Goal: Information Seeking & Learning: Learn about a topic

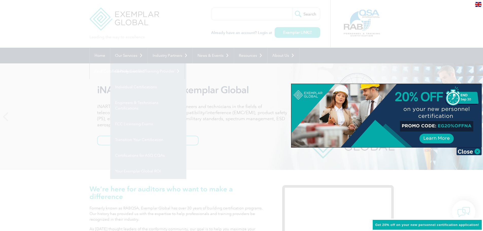
click at [87, 81] on div at bounding box center [241, 115] width 483 height 231
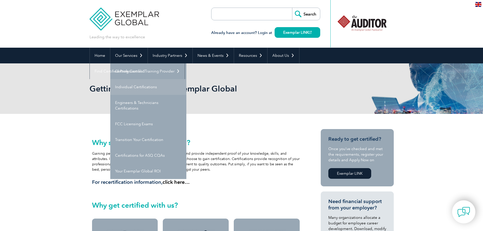
click at [152, 86] on link "Individual Certifications" at bounding box center [148, 87] width 76 height 16
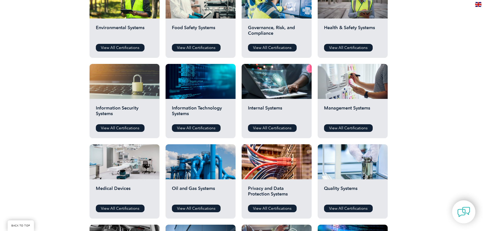
scroll to position [277, 0]
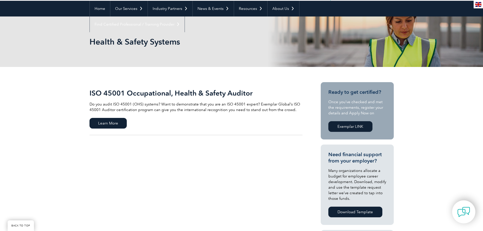
scroll to position [68, 0]
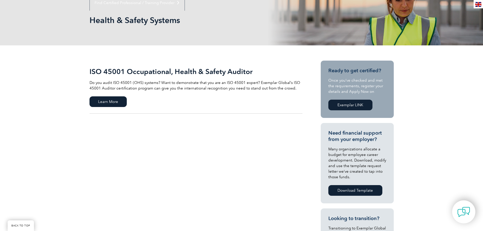
drag, startPoint x: 486, startPoint y: 28, endPoint x: 486, endPoint y: 51, distance: 23.6
click at [112, 104] on span "Learn More" at bounding box center [107, 101] width 37 height 11
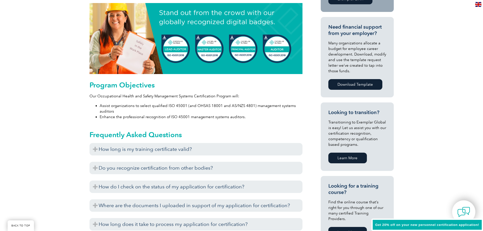
scroll to position [228, 0]
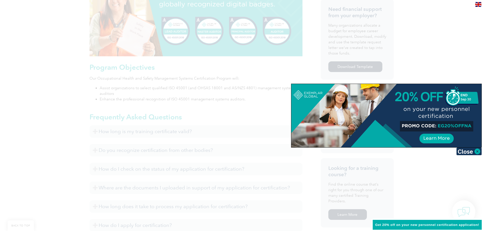
click at [434, 171] on div at bounding box center [241, 115] width 483 height 231
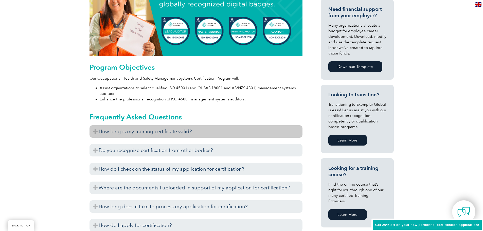
click at [201, 137] on h3 "How long is my training certificate valid?" at bounding box center [195, 131] width 213 height 12
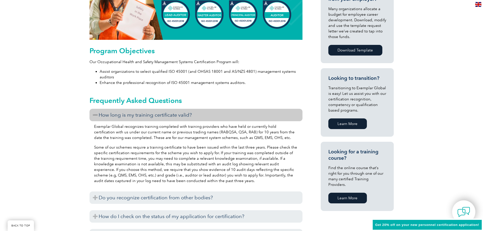
scroll to position [253, 0]
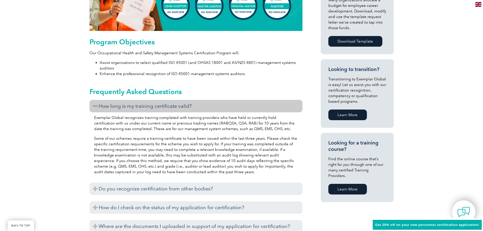
click at [207, 130] on p "Exemplar Global recognizes training completed with training providers who have …" at bounding box center [196, 123] width 204 height 17
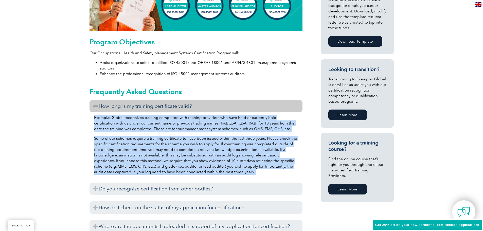
drag, startPoint x: 207, startPoint y: 130, endPoint x: 207, endPoint y: 157, distance: 27.6
click at [207, 156] on div "Exemplar Global recognizes training completed with training providers who have …" at bounding box center [195, 145] width 213 height 66
click at [207, 158] on p "Some of our schemes require a training certificate to have been issued within t…" at bounding box center [196, 155] width 204 height 39
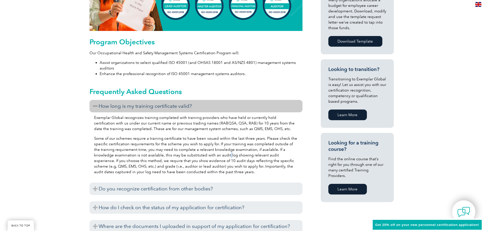
click at [207, 158] on p "Some of our schemes require a training certificate to have been issued within t…" at bounding box center [196, 155] width 204 height 39
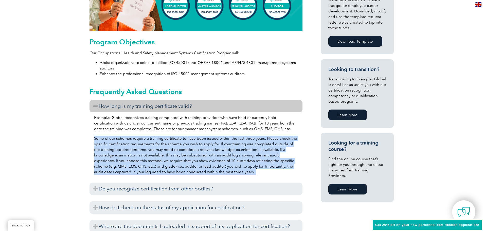
drag, startPoint x: 207, startPoint y: 158, endPoint x: 210, endPoint y: 123, distance: 35.1
click at [209, 124] on div "Exemplar Global recognizes training completed with training providers who have …" at bounding box center [195, 145] width 213 height 66
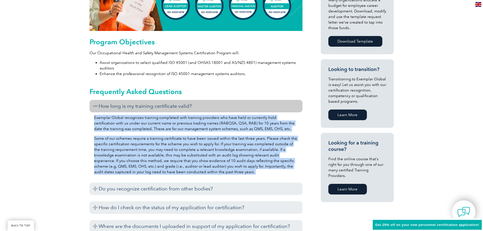
click at [210, 122] on p "Exemplar Global recognizes training completed with training providers who have …" at bounding box center [196, 123] width 204 height 17
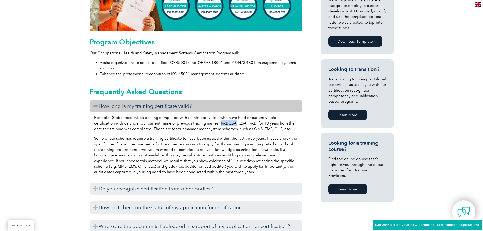
click at [210, 122] on p "Exemplar Global recognizes training completed with training providers who have …" at bounding box center [196, 123] width 204 height 17
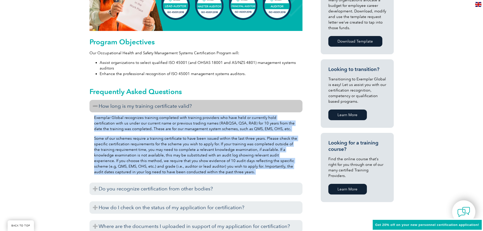
drag, startPoint x: 210, startPoint y: 122, endPoint x: 208, endPoint y: 153, distance: 30.2
click at [209, 149] on div "Exemplar Global recognizes training completed with training providers who have …" at bounding box center [195, 145] width 213 height 66
click at [208, 153] on p "Some of our schemes require a training certificate to have been issued within t…" at bounding box center [196, 155] width 204 height 39
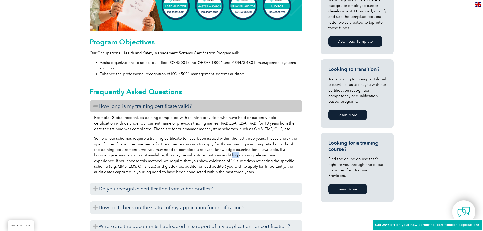
click at [208, 153] on p "Some of our schemes require a training certificate to have been issued within t…" at bounding box center [196, 155] width 204 height 39
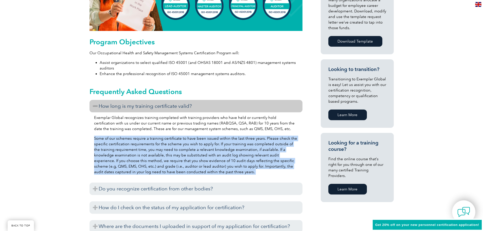
drag, startPoint x: 208, startPoint y: 153, endPoint x: 206, endPoint y: 122, distance: 30.8
click at [206, 124] on div "Exemplar Global recognizes training completed with training providers who have …" at bounding box center [195, 145] width 213 height 66
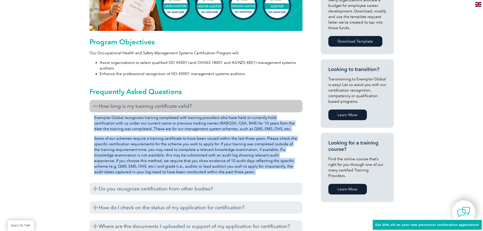
click at [206, 121] on p "Exemplar Global recognizes training completed with training providers who have …" at bounding box center [196, 123] width 204 height 17
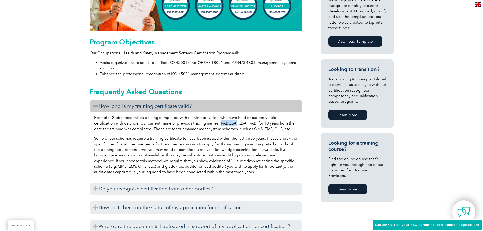
click at [206, 121] on p "Exemplar Global recognizes training completed with training providers who have …" at bounding box center [196, 123] width 204 height 17
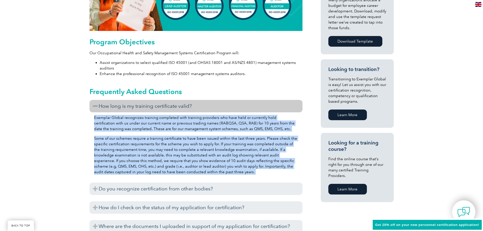
drag, startPoint x: 206, startPoint y: 121, endPoint x: 202, endPoint y: 155, distance: 33.9
click at [202, 153] on div "Exemplar Global recognizes training completed with training providers who have …" at bounding box center [195, 145] width 213 height 66
click at [202, 156] on p "Some of our schemes require a training certificate to have been issued within t…" at bounding box center [196, 155] width 204 height 39
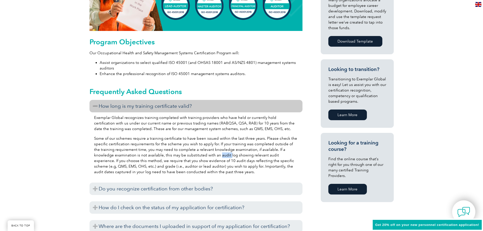
click at [202, 156] on p "Some of our schemes require a training certificate to have been issued within t…" at bounding box center [196, 155] width 204 height 39
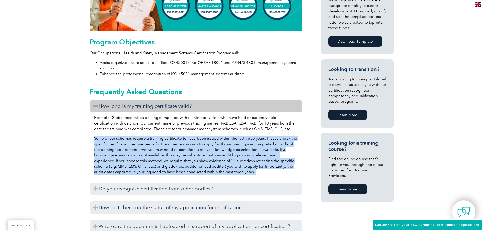
drag, startPoint x: 202, startPoint y: 156, endPoint x: 206, endPoint y: 122, distance: 33.9
click at [206, 124] on div "Exemplar Global recognizes training completed with training providers who have …" at bounding box center [195, 145] width 213 height 66
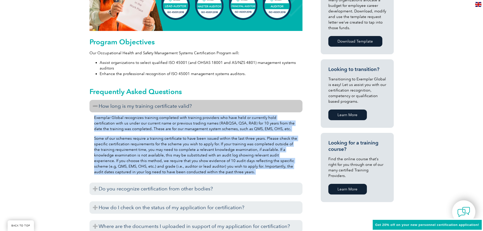
click at [206, 119] on p "Exemplar Global recognizes training completed with training providers who have …" at bounding box center [196, 123] width 204 height 17
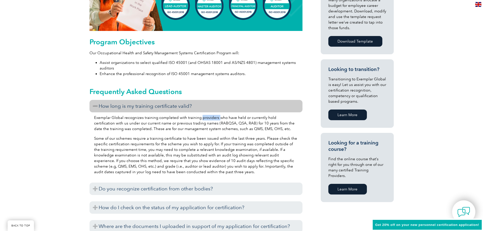
click at [206, 119] on p "Exemplar Global recognizes training completed with training providers who have …" at bounding box center [196, 123] width 204 height 17
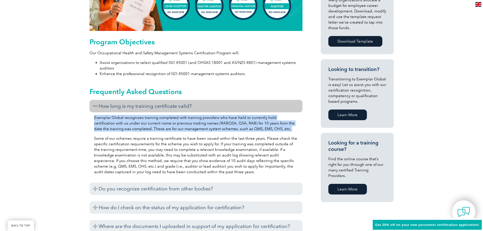
drag, startPoint x: 206, startPoint y: 119, endPoint x: 204, endPoint y: 141, distance: 22.6
click at [204, 138] on div "Exemplar Global recognizes training completed with training providers who have …" at bounding box center [195, 145] width 213 height 66
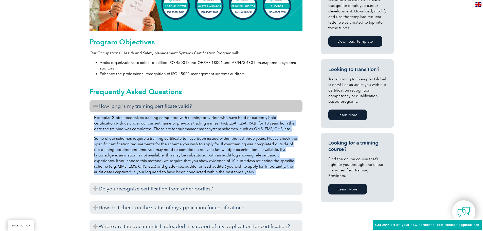
click at [204, 141] on p "Some of our schemes require a training certificate to have been issued within t…" at bounding box center [196, 155] width 204 height 39
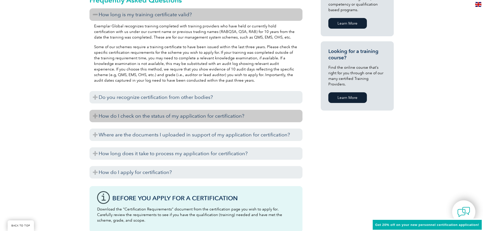
scroll to position [355, 0]
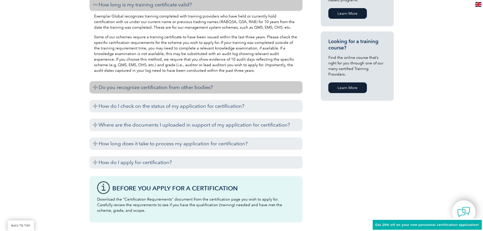
click at [205, 88] on h3 "Do you recognize certification from other bodies?" at bounding box center [195, 87] width 213 height 12
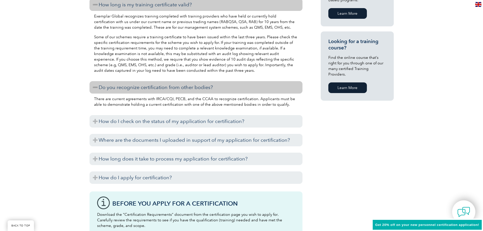
click at [221, 101] on p "There are current agreements with IRCA/CQI, PECB, and the CCAA to recognize cer…" at bounding box center [196, 101] width 204 height 11
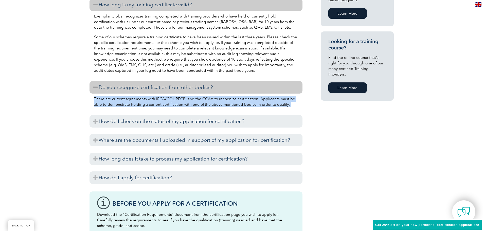
click at [221, 101] on p "There are current agreements with IRCA/CQI, PECB, and the CCAA to recognize cer…" at bounding box center [196, 101] width 204 height 11
click at [232, 104] on p "There are current agreements with IRCA/CQI, PECB, and the CCAA to recognize cer…" at bounding box center [196, 101] width 204 height 11
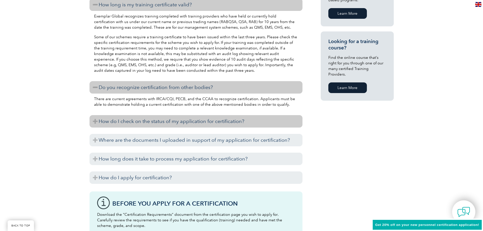
click at [226, 124] on h3 "How do I check on the status of my application for certification?" at bounding box center [195, 121] width 213 height 12
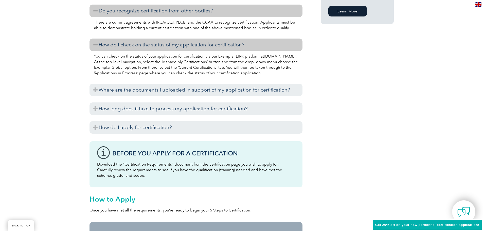
scroll to position [456, 0]
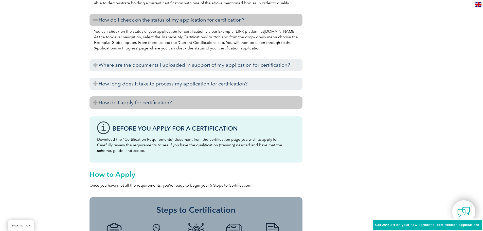
click at [196, 108] on h3 "How do I apply for certification?" at bounding box center [195, 102] width 213 height 12
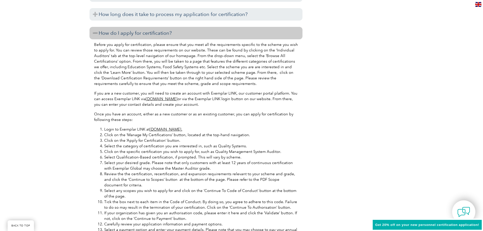
scroll to position [532, 0]
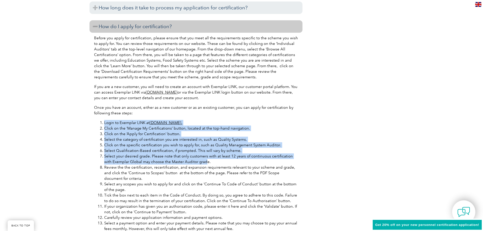
drag, startPoint x: 208, startPoint y: 113, endPoint x: 197, endPoint y: 166, distance: 54.7
click at [197, 165] on div "Before you apply for certification, please ensure that you meet all the require…" at bounding box center [195, 150] width 213 height 235
click at [196, 168] on li "Review the the certification, recertification, and expansion requirements relev…" at bounding box center [201, 172] width 194 height 17
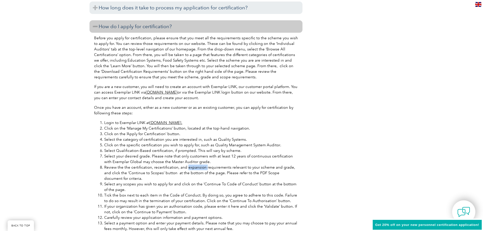
click at [196, 168] on li "Review the the certification, recertification, and expansion requirements relev…" at bounding box center [201, 172] width 194 height 17
click at [212, 115] on p "Once you have an account, either as a new customer or as an existing customer, …" at bounding box center [196, 110] width 204 height 11
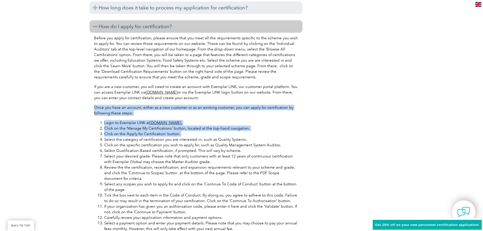
drag, startPoint x: 212, startPoint y: 115, endPoint x: 199, endPoint y: 174, distance: 60.4
click at [199, 174] on div "Before you apply for certification, please ensure that you meet all the require…" at bounding box center [195, 150] width 213 height 235
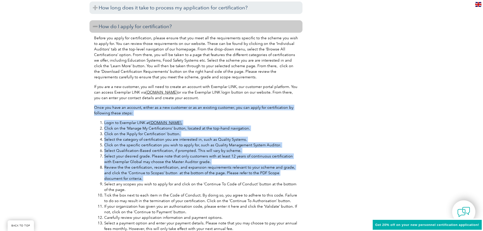
click at [198, 179] on li "Review the the certification, recertification, and expansion requirements relev…" at bounding box center [201, 172] width 194 height 17
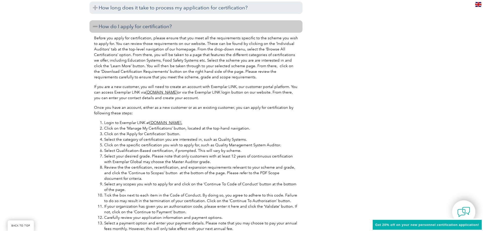
click at [198, 179] on li "Review the the certification, recertification, and expansion requirements relev…" at bounding box center [201, 172] width 194 height 17
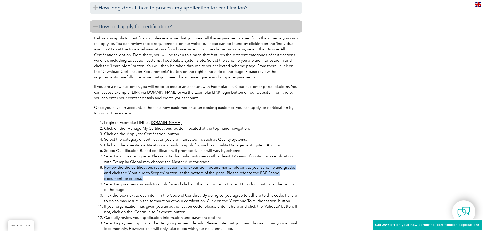
drag, startPoint x: 197, startPoint y: 179, endPoint x: 213, endPoint y: 111, distance: 69.6
click at [208, 129] on ol "Login to Exemplar LINK at www.exemplarlink.org. Click on the ‘Manage My Certifi…" at bounding box center [196, 184] width 204 height 128
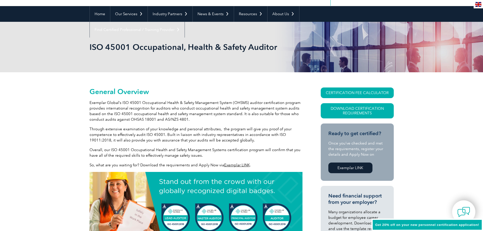
scroll to position [38, 0]
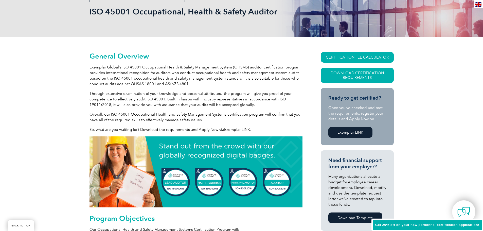
scroll to position [114, 0]
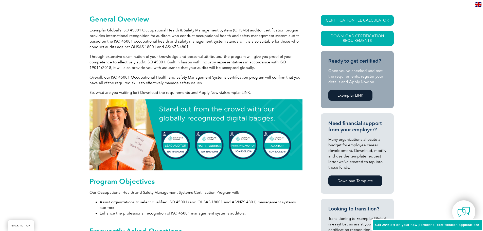
click at [271, 80] on p "Overall, our ISO 45001 Occupational Health and Safety Management Systems certif…" at bounding box center [195, 79] width 213 height 11
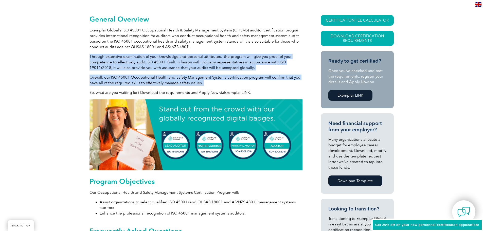
drag, startPoint x: 267, startPoint y: 54, endPoint x: 266, endPoint y: 42, distance: 12.5
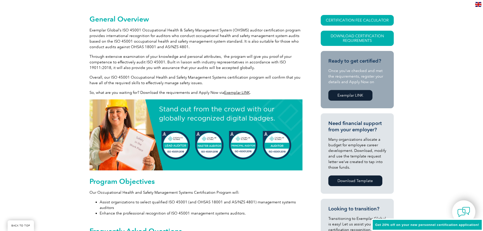
click at [266, 41] on p "Exemplar Global’s ISO 45001 Occupational Health & Safety Management System (OHS…" at bounding box center [195, 38] width 213 height 22
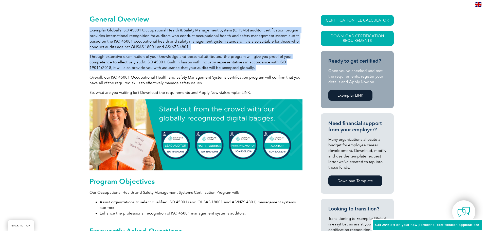
drag, startPoint x: 266, startPoint y: 41, endPoint x: 269, endPoint y: 85, distance: 44.8
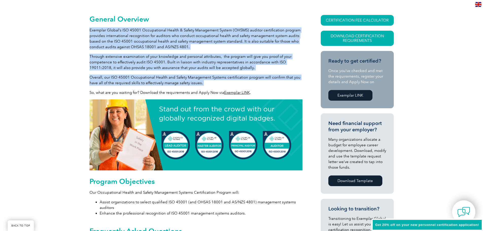
click at [277, 82] on p "Overall, our ISO 45001 Occupational Health and Safety Management Systems certif…" at bounding box center [195, 79] width 213 height 11
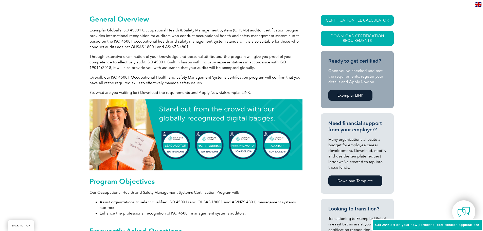
click at [277, 82] on p "Overall, our ISO 45001 Occupational Health and Safety Management Systems certif…" at bounding box center [195, 79] width 213 height 11
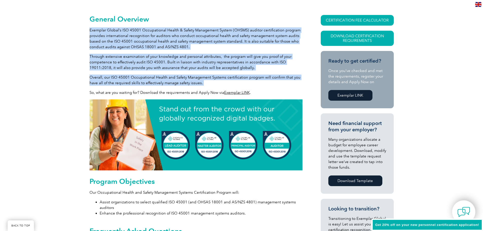
drag, startPoint x: 277, startPoint y: 83, endPoint x: 261, endPoint y: 37, distance: 48.3
click at [261, 37] on p "Exemplar Global’s ISO 45001 Occupational Health & Safety Management System (OHS…" at bounding box center [195, 38] width 213 height 22
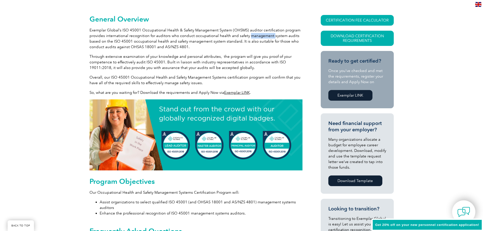
click at [261, 37] on p "Exemplar Global’s ISO 45001 Occupational Health & Safety Management System (OHS…" at bounding box center [195, 38] width 213 height 22
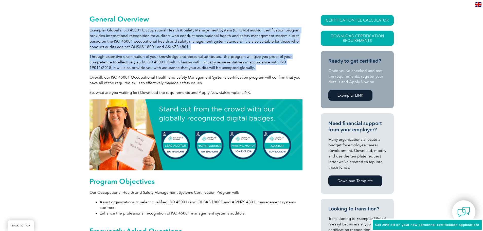
drag, startPoint x: 261, startPoint y: 37, endPoint x: 260, endPoint y: 73, distance: 36.5
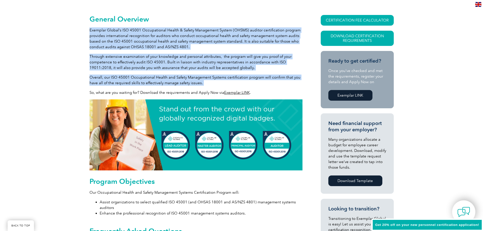
click at [261, 77] on p "Overall, our ISO 45001 Occupational Health and Safety Management Systems certif…" at bounding box center [195, 79] width 213 height 11
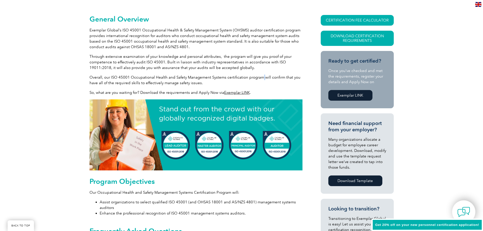
click at [261, 77] on p "Overall, our ISO 45001 Occupational Health and Safety Management Systems certif…" at bounding box center [195, 79] width 213 height 11
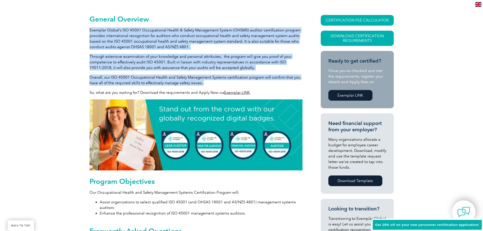
drag, startPoint x: 261, startPoint y: 77, endPoint x: 258, endPoint y: 42, distance: 35.3
click at [257, 36] on p "Exemplar Global’s ISO 45001 Occupational Health & Safety Management System (OHS…" at bounding box center [195, 38] width 213 height 22
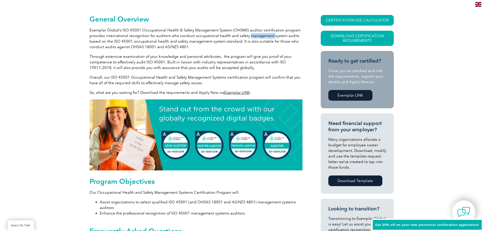
click at [257, 36] on p "Exemplar Global’s ISO 45001 Occupational Health & Safety Management System (OHS…" at bounding box center [195, 38] width 213 height 22
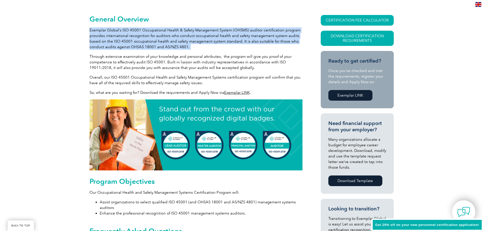
drag, startPoint x: 257, startPoint y: 36, endPoint x: 255, endPoint y: 58, distance: 22.4
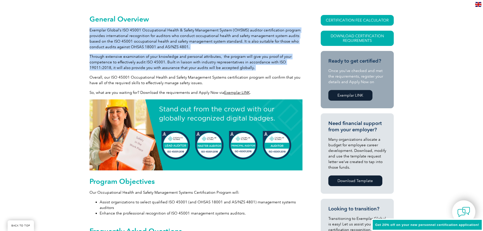
click at [255, 58] on p "Through extensive examination of your knowledge and personal attributes, the pr…" at bounding box center [195, 62] width 213 height 17
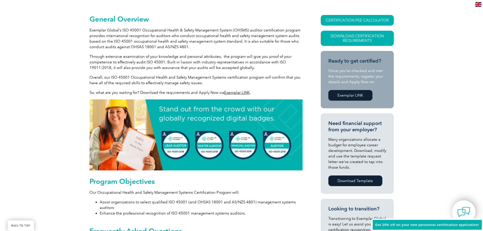
click at [287, 68] on p "Through extensive examination of your knowledge and personal attributes, the pr…" at bounding box center [195, 62] width 213 height 17
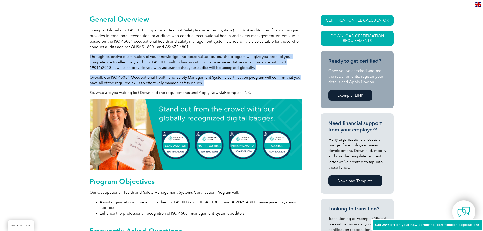
drag, startPoint x: 287, startPoint y: 71, endPoint x: 294, endPoint y: 41, distance: 31.4
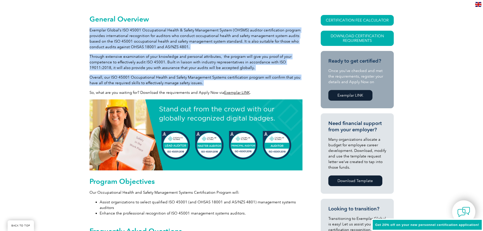
click at [294, 34] on p "Exemplar Global’s ISO 45001 Occupational Health & Safety Management System (OHS…" at bounding box center [195, 38] width 213 height 22
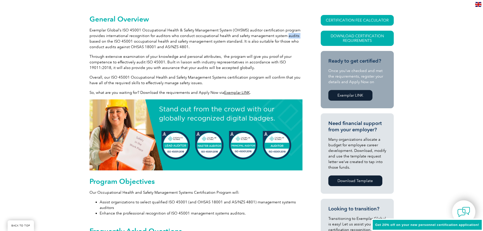
click at [294, 34] on p "Exemplar Global’s ISO 45001 Occupational Health & Safety Management System (OHS…" at bounding box center [195, 38] width 213 height 22
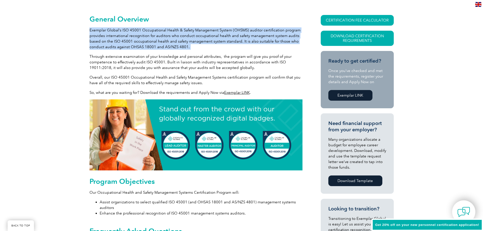
drag, startPoint x: 294, startPoint y: 34, endPoint x: 294, endPoint y: 70, distance: 35.7
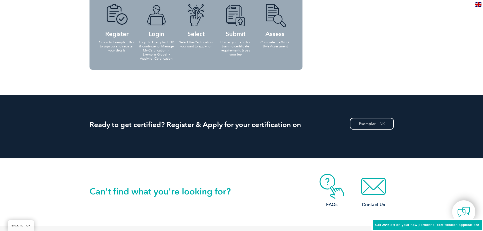
scroll to position [910, 0]
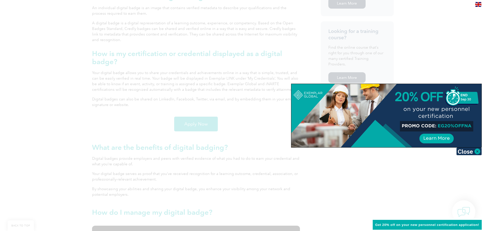
scroll to position [380, 0]
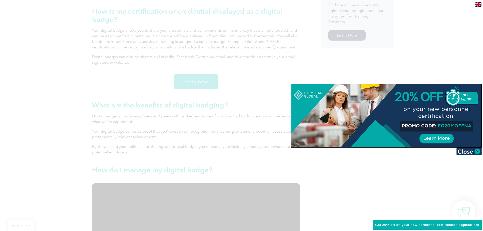
drag, startPoint x: 426, startPoint y: 70, endPoint x: 424, endPoint y: 72, distance: 3.1
click at [425, 71] on div at bounding box center [241, 115] width 483 height 231
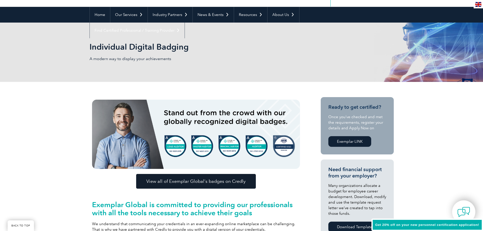
scroll to position [0, 0]
